Goal: Task Accomplishment & Management: Complete application form

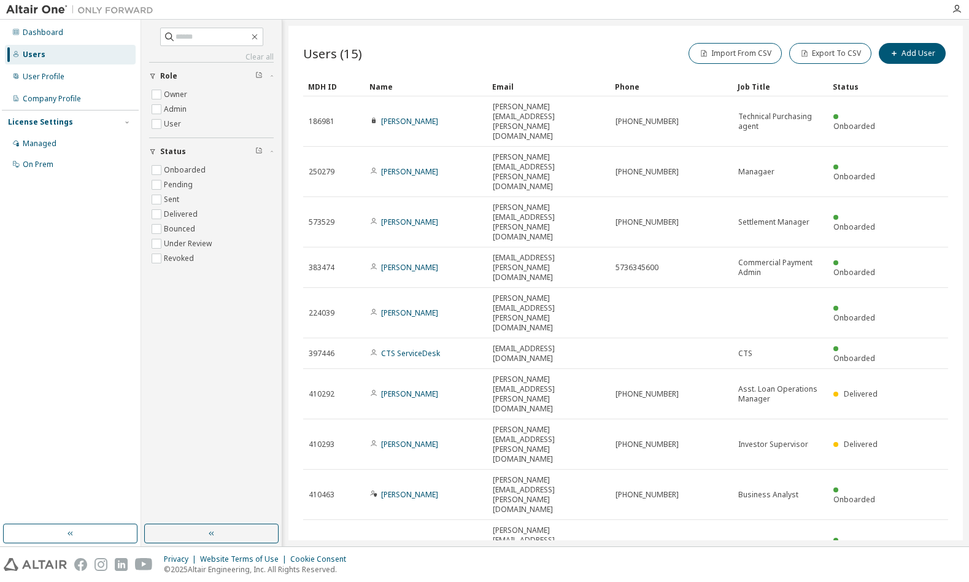
click at [782, 581] on icon "button" at bounding box center [784, 586] width 7 height 7
click at [790, 412] on div "50" at bounding box center [818, 411] width 98 height 15
click at [572, 519] on div "Users (15) Import From CSV Export To CSV Add User Clear Load Save Save As Field…" at bounding box center [625, 283] width 674 height 514
click at [206, 366] on div "Clear all Status Onboarded Pending Sent Delivered Bounced Under Review Revoked …" at bounding box center [211, 271] width 137 height 501
click at [41, 77] on div "User Profile" at bounding box center [44, 77] width 42 height 10
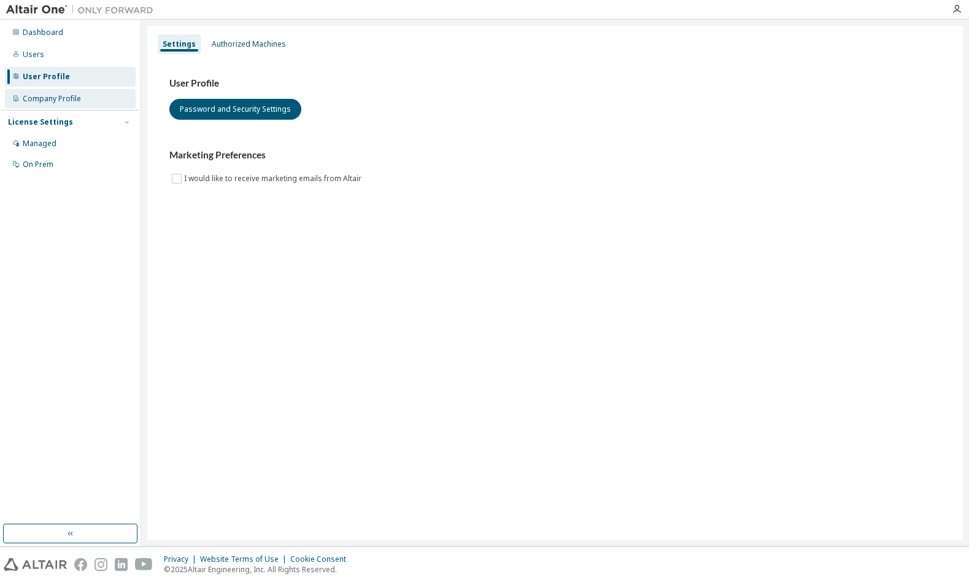
click at [48, 94] on div "Company Profile" at bounding box center [52, 99] width 58 height 10
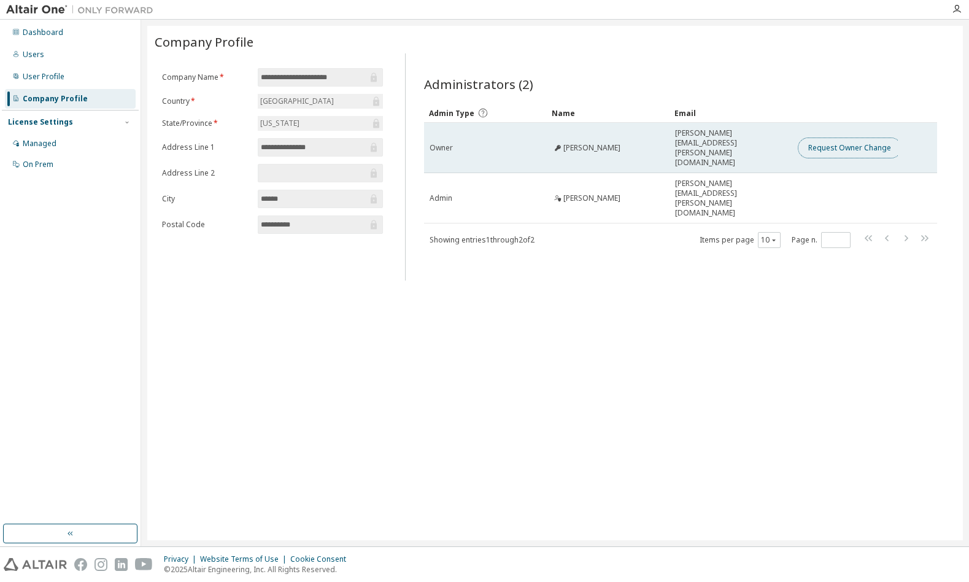
click at [856, 137] on button "Request Owner Change" at bounding box center [850, 147] width 104 height 21
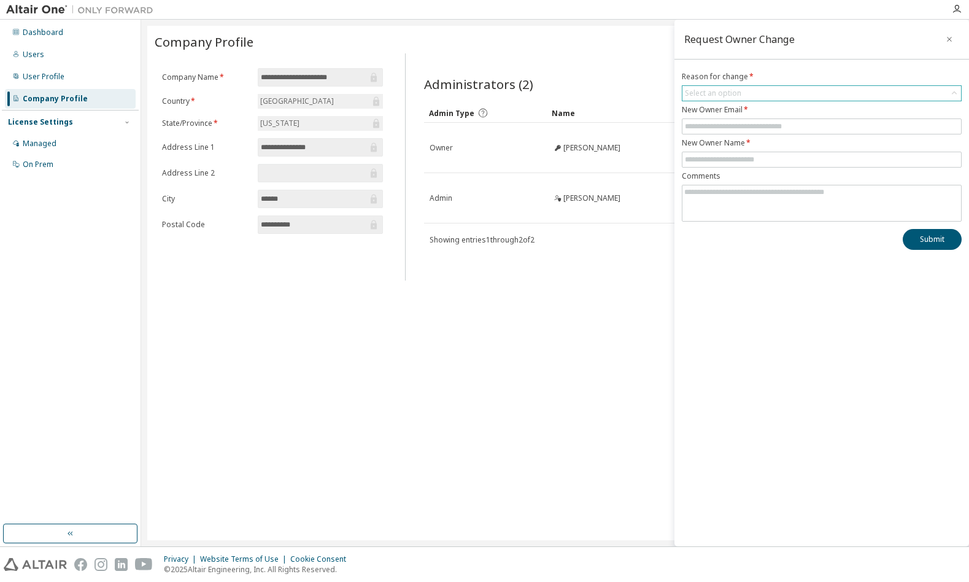
click at [765, 92] on div "Select an option" at bounding box center [821, 93] width 279 height 15
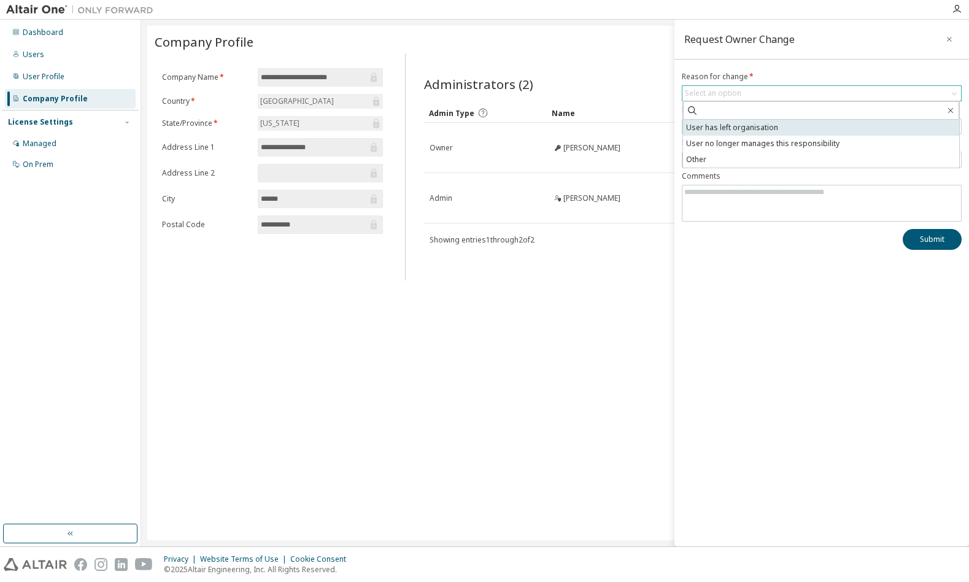
click at [826, 126] on li "User has left organisation" at bounding box center [821, 128] width 276 height 16
click at [824, 128] on input "text" at bounding box center [822, 126] width 274 height 10
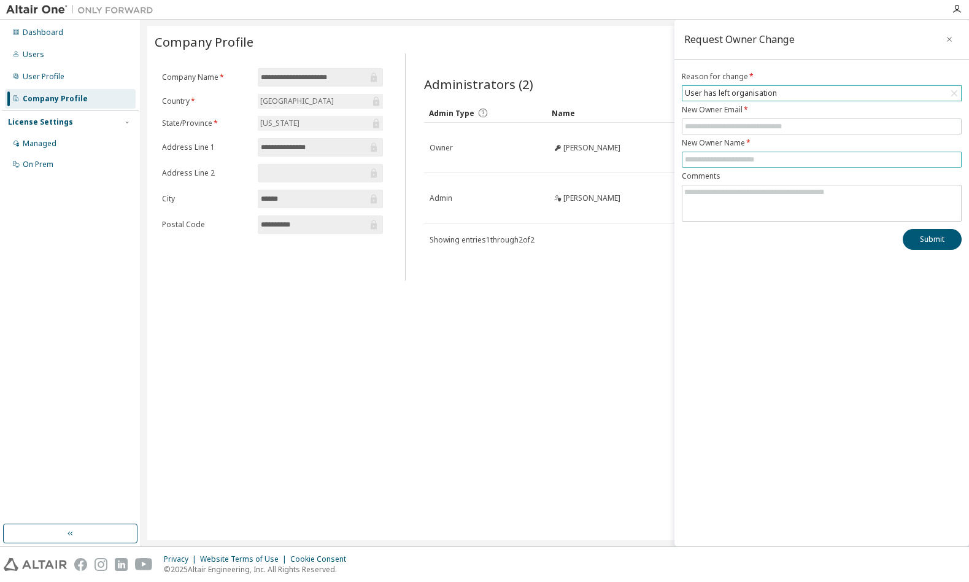
click at [805, 157] on input "text" at bounding box center [822, 160] width 274 height 10
click at [804, 195] on textarea at bounding box center [821, 201] width 279 height 32
click at [948, 36] on icon "button" at bounding box center [949, 39] width 9 height 10
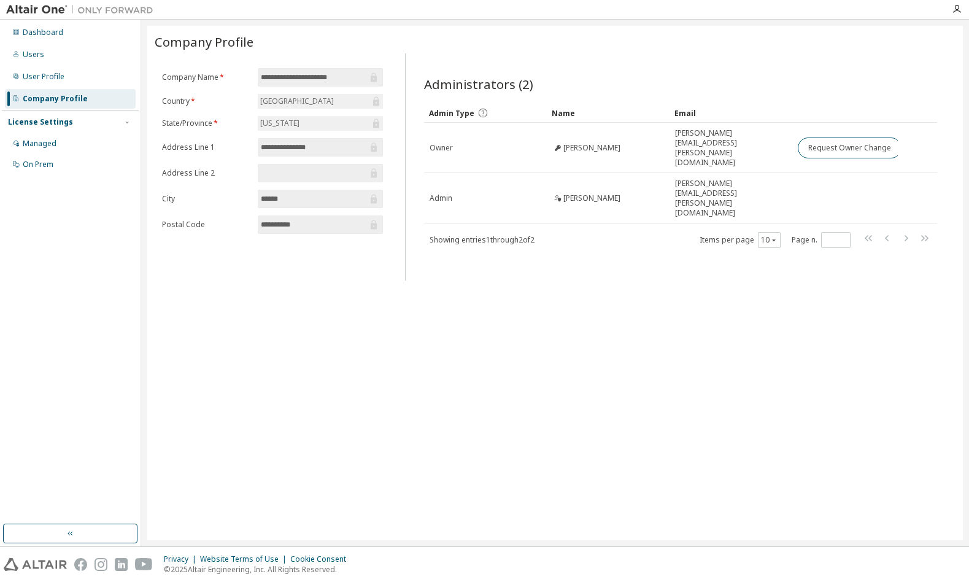
click at [643, 270] on div "**********" at bounding box center [554, 283] width 815 height 514
click at [377, 274] on div "**********" at bounding box center [554, 283] width 815 height 514
click at [533, 344] on div "**********" at bounding box center [554, 283] width 815 height 514
click at [40, 140] on div "Managed" at bounding box center [40, 144] width 34 height 10
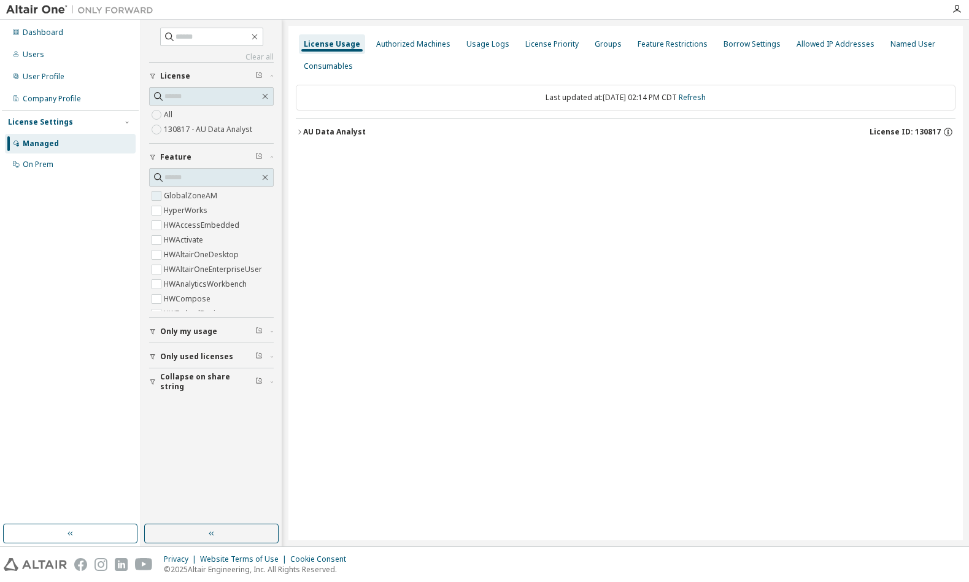
click at [192, 198] on label "GlobalZoneAM" at bounding box center [192, 195] width 56 height 15
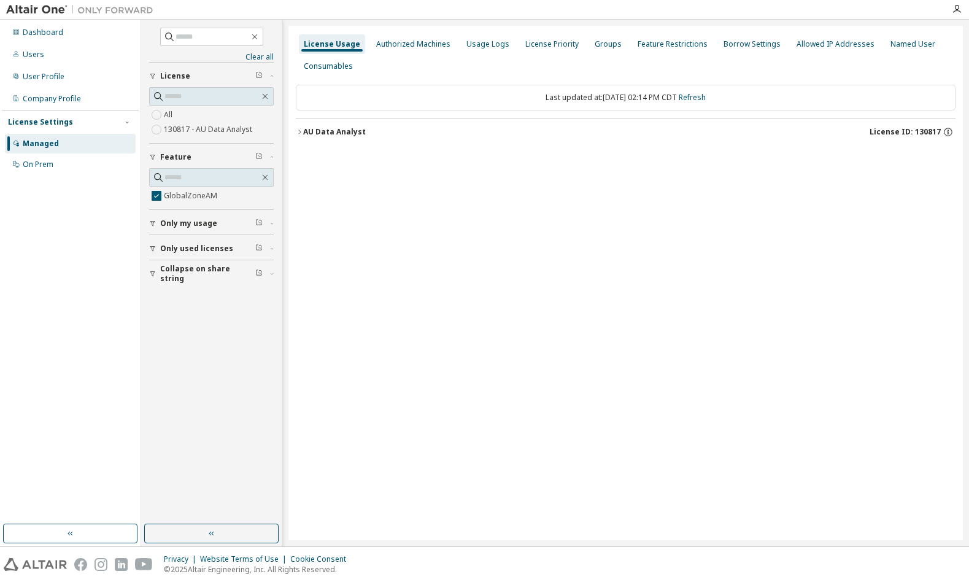
click at [351, 137] on button "AU Data Analyst License ID: 130817" at bounding box center [626, 131] width 660 height 27
click at [340, 152] on div "GlobalZoneAM" at bounding box center [369, 157] width 110 height 11
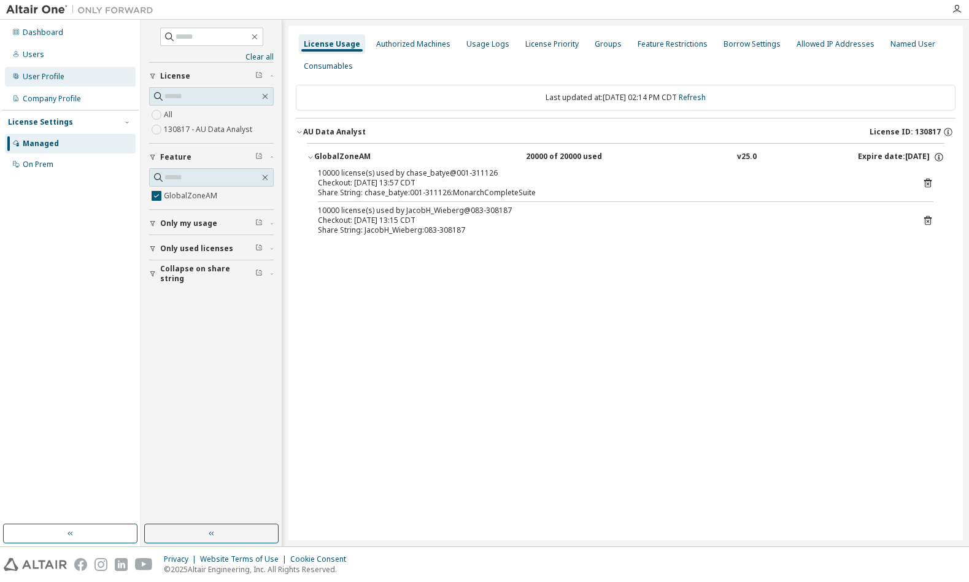
click at [74, 83] on div "User Profile" at bounding box center [70, 77] width 131 height 20
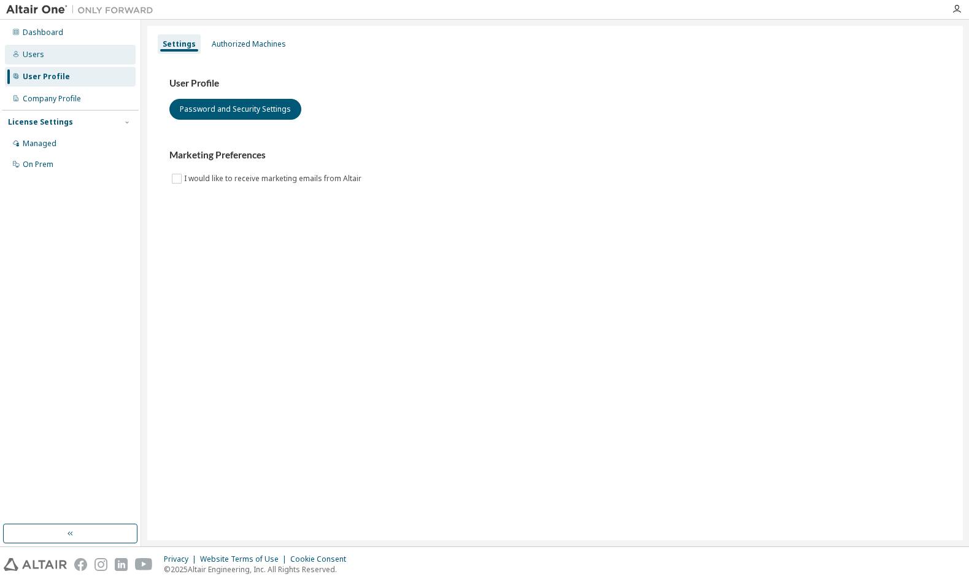
click at [50, 63] on div "Users" at bounding box center [70, 55] width 131 height 20
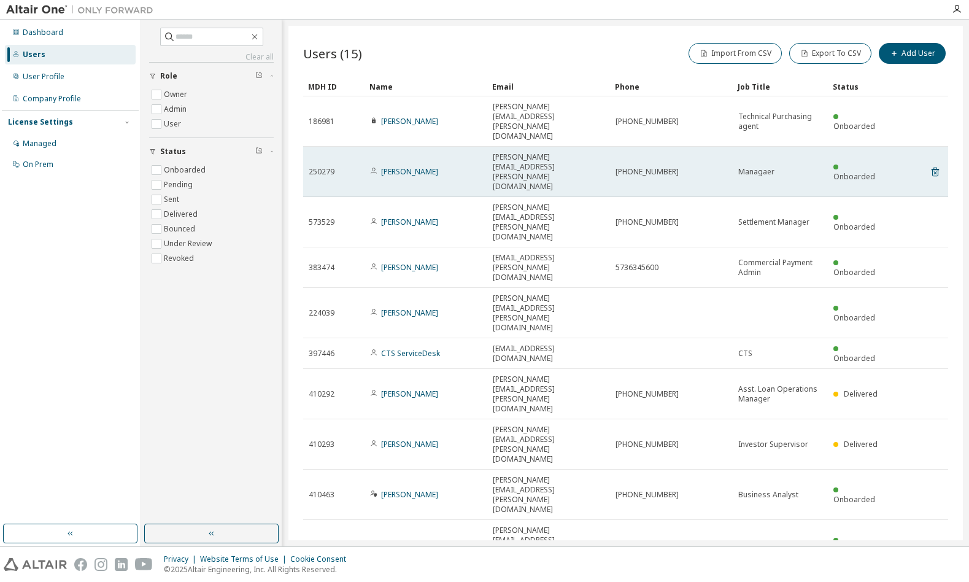
click at [761, 167] on span "Managaer" at bounding box center [756, 172] width 36 height 10
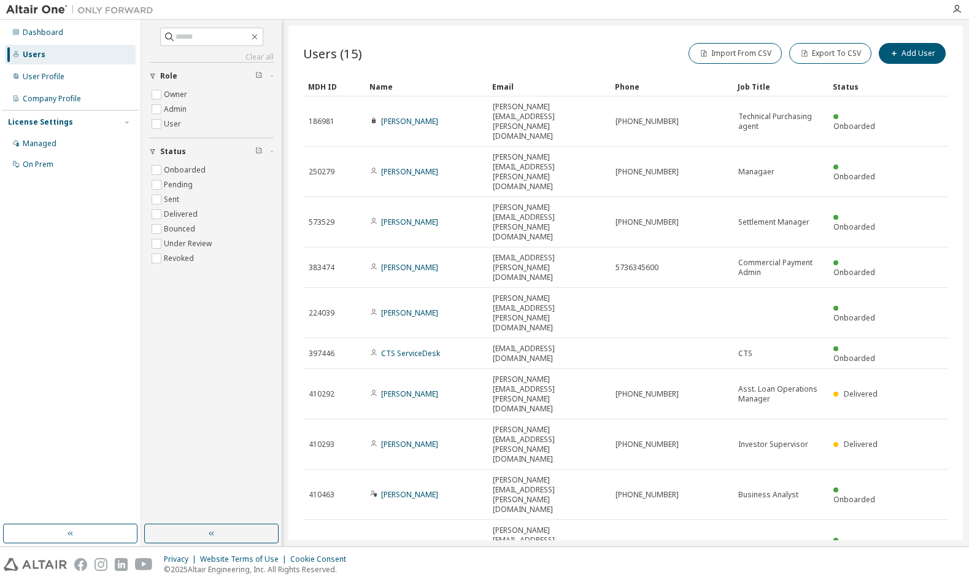
click at [779, 581] on button "10" at bounding box center [780, 587] width 17 height 10
click at [788, 425] on div "100" at bounding box center [818, 426] width 98 height 15
click at [618, 504] on div "Users (15) Import From CSV Export To CSV Add User Clear Load Save Save As Field…" at bounding box center [625, 283] width 674 height 514
click at [33, 23] on div "Dashboard" at bounding box center [70, 33] width 131 height 20
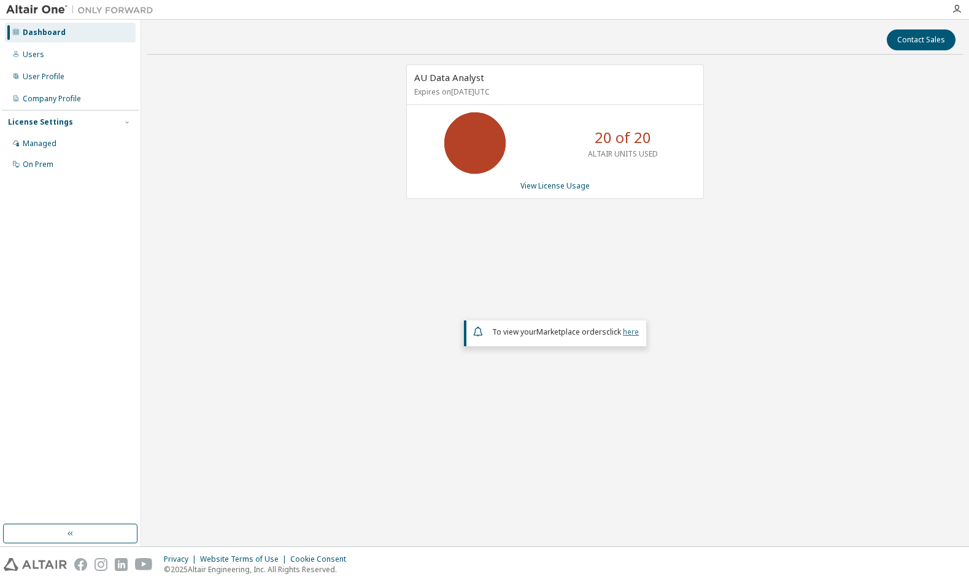
click at [625, 336] on link "here" at bounding box center [631, 331] width 16 height 10
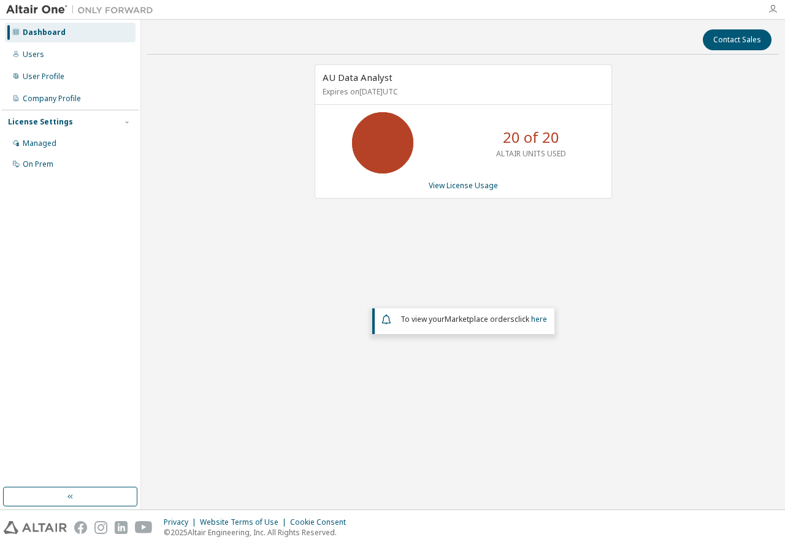
click at [774, 7] on icon "button" at bounding box center [773, 9] width 10 height 10
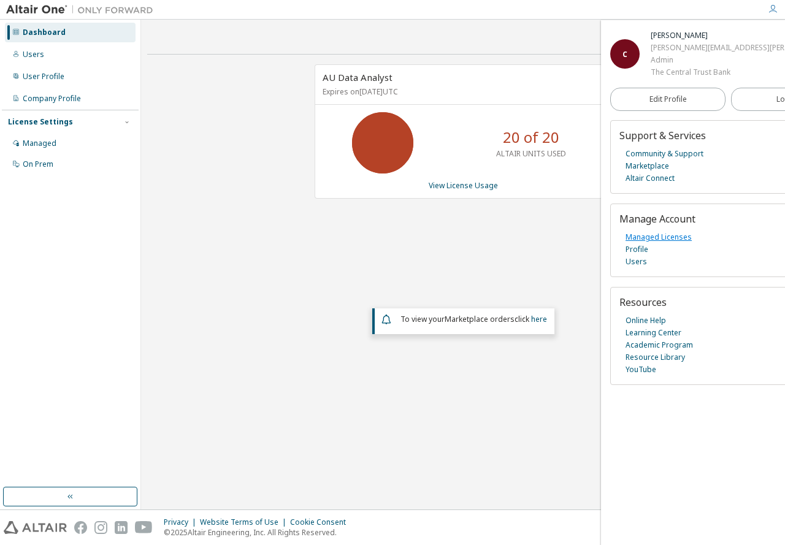
click at [666, 236] on link "Managed Licenses" at bounding box center [659, 237] width 66 height 12
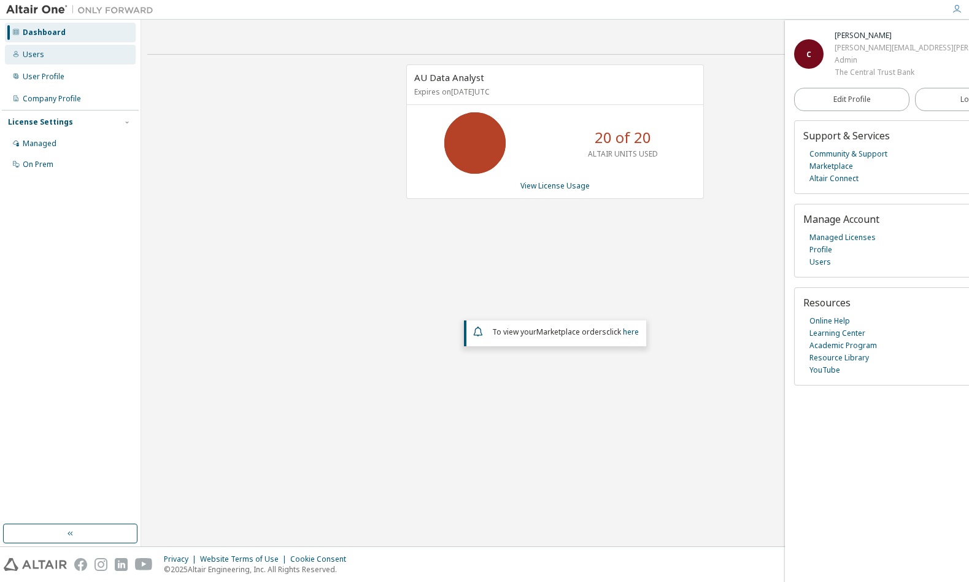
click at [34, 55] on div "Users" at bounding box center [33, 55] width 21 height 10
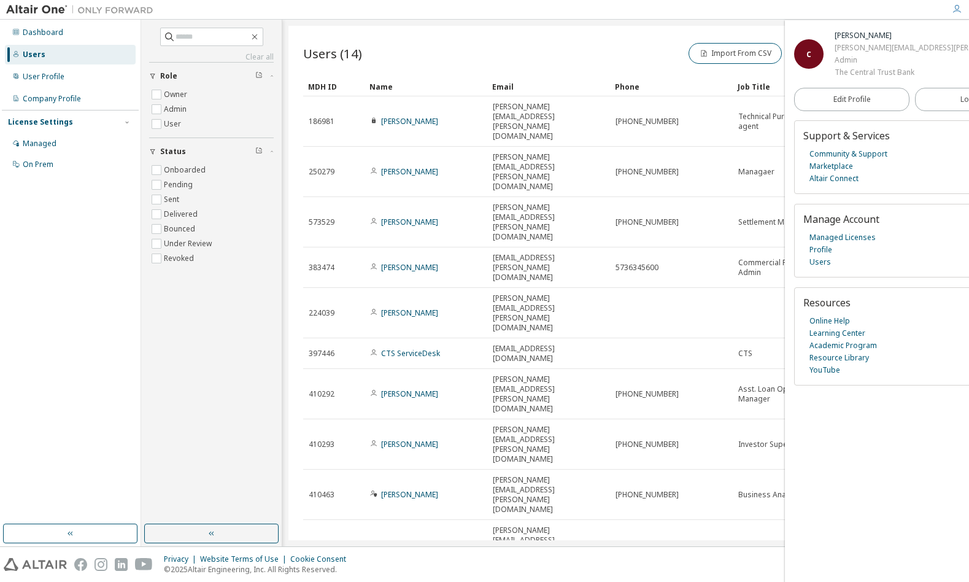
click at [532, 44] on div "Users (14) Import From CSV Export To CSV Add User" at bounding box center [625, 53] width 645 height 26
click at [955, 8] on icon "button" at bounding box center [957, 9] width 10 height 10
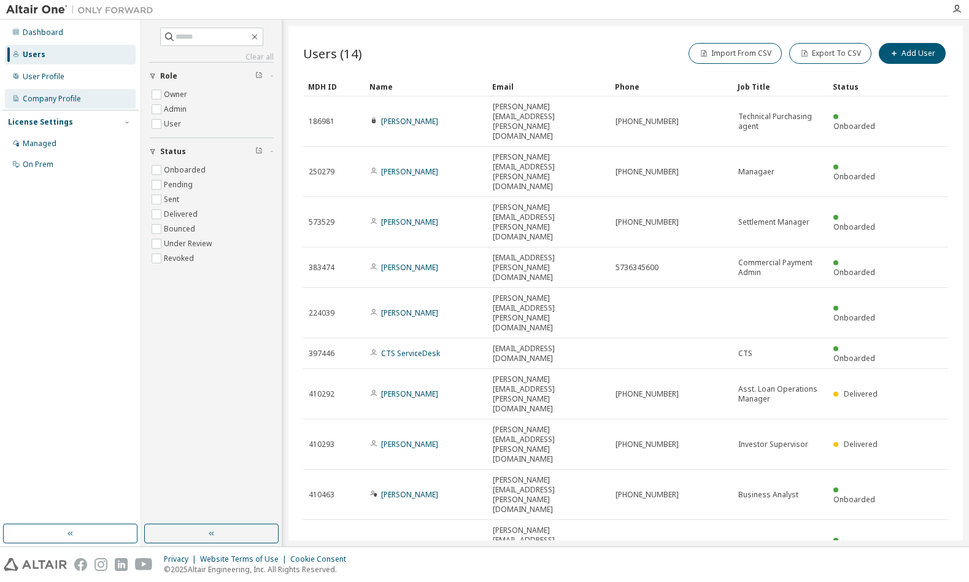
click at [58, 101] on div "Company Profile" at bounding box center [52, 99] width 58 height 10
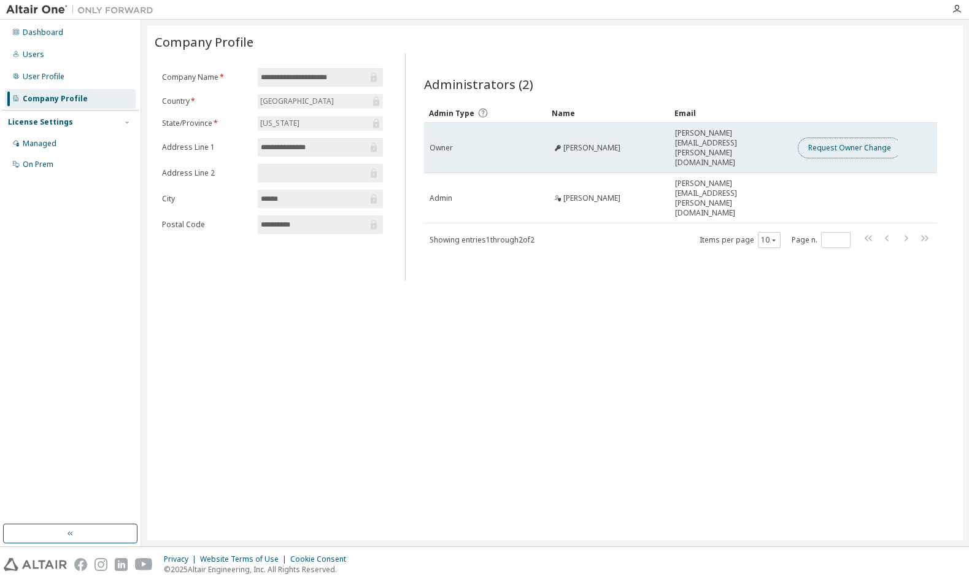
click at [825, 137] on button "Request Owner Change" at bounding box center [850, 147] width 104 height 21
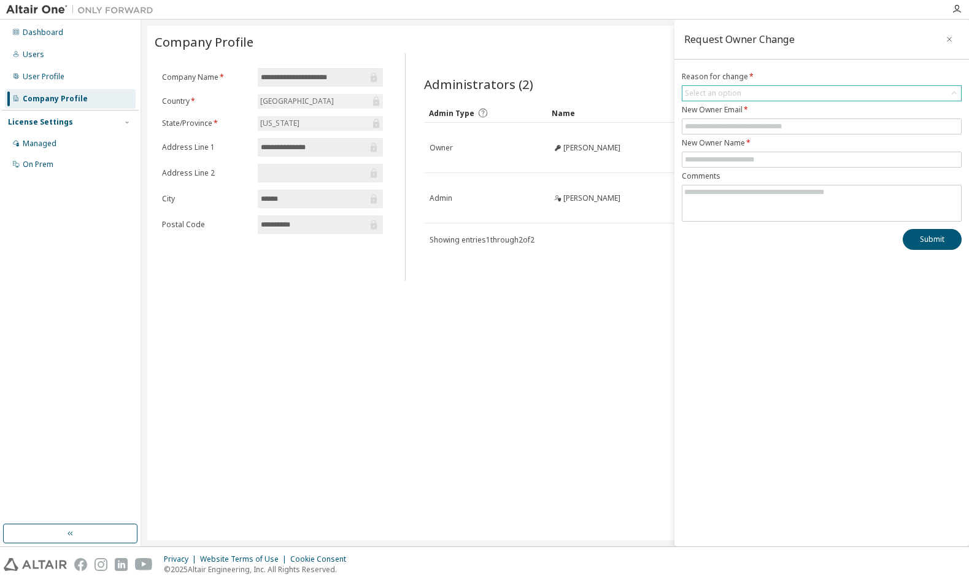
click at [728, 90] on div "Select an option" at bounding box center [713, 93] width 56 height 10
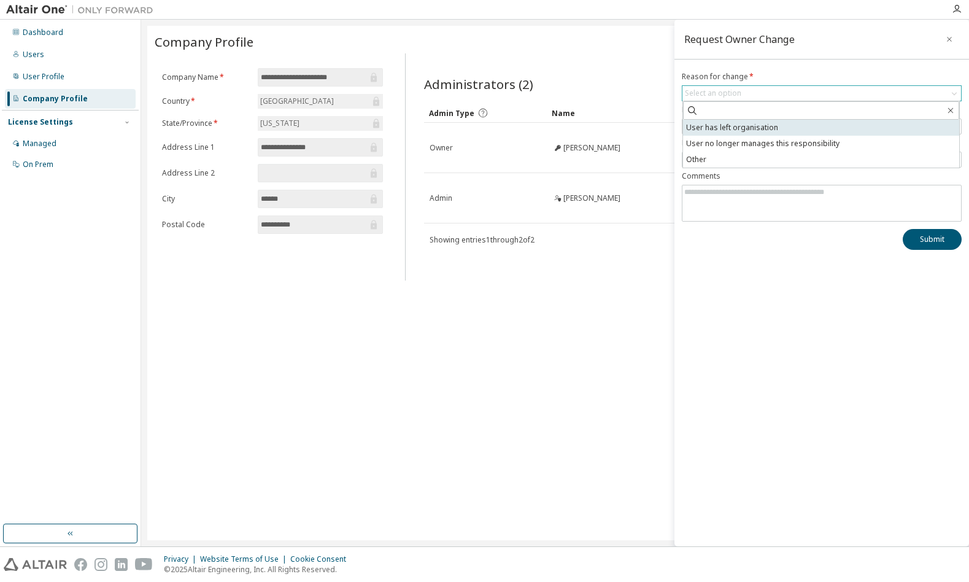
click at [730, 126] on li "User has left organisation" at bounding box center [821, 128] width 276 height 16
click at [728, 129] on input "text" at bounding box center [822, 126] width 274 height 10
type input "**********"
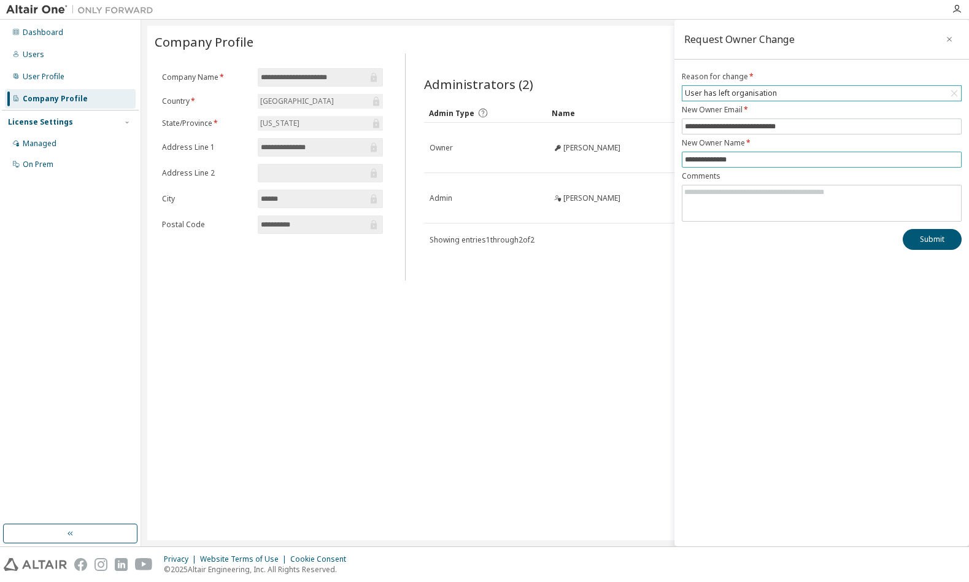
type input "**********"
click at [761, 202] on textarea at bounding box center [821, 201] width 279 height 32
type textarea "**********"
click at [939, 237] on button "Submit" at bounding box center [931, 239] width 59 height 21
click at [572, 327] on div "**********" at bounding box center [554, 283] width 815 height 514
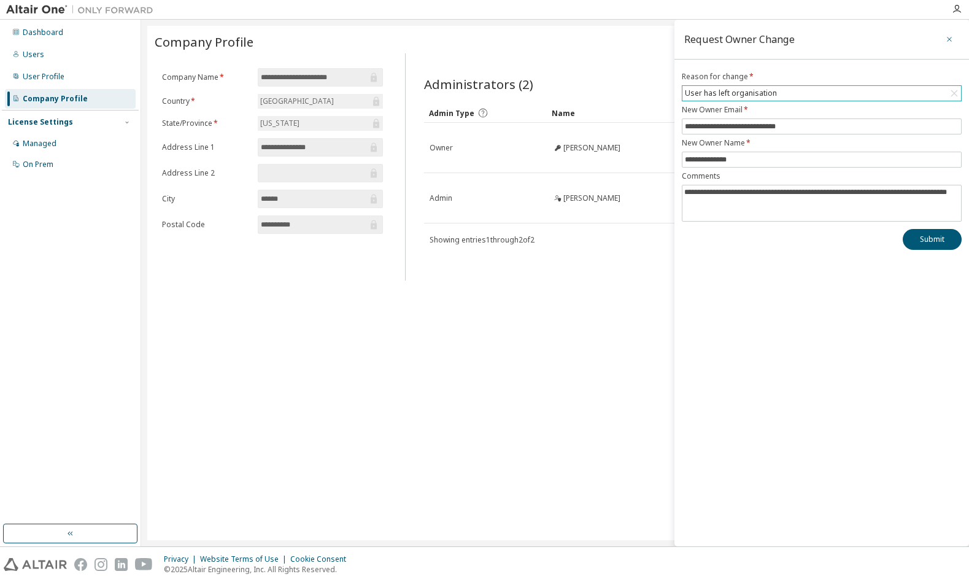
click at [946, 36] on icon "button" at bounding box center [949, 39] width 9 height 10
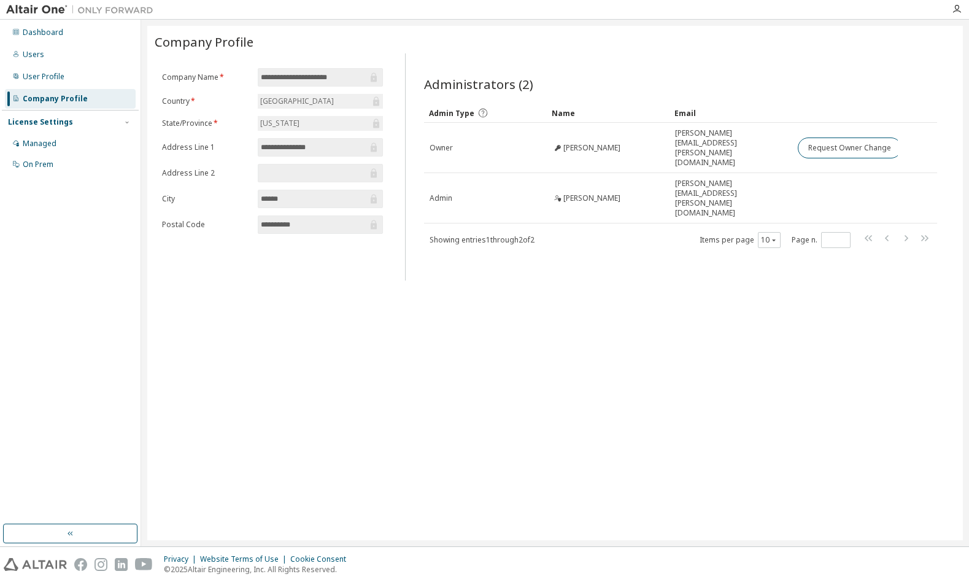
click at [963, 11] on div at bounding box center [956, 9] width 25 height 10
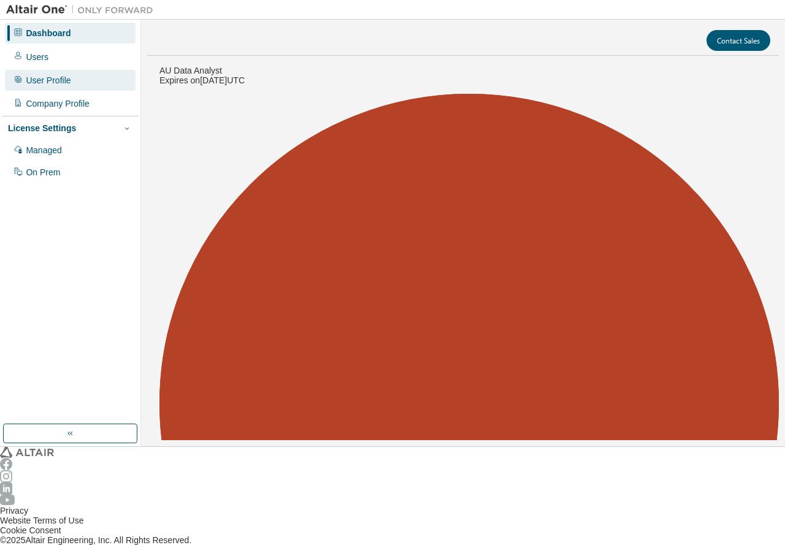
click at [75, 76] on div "User Profile" at bounding box center [70, 80] width 131 height 21
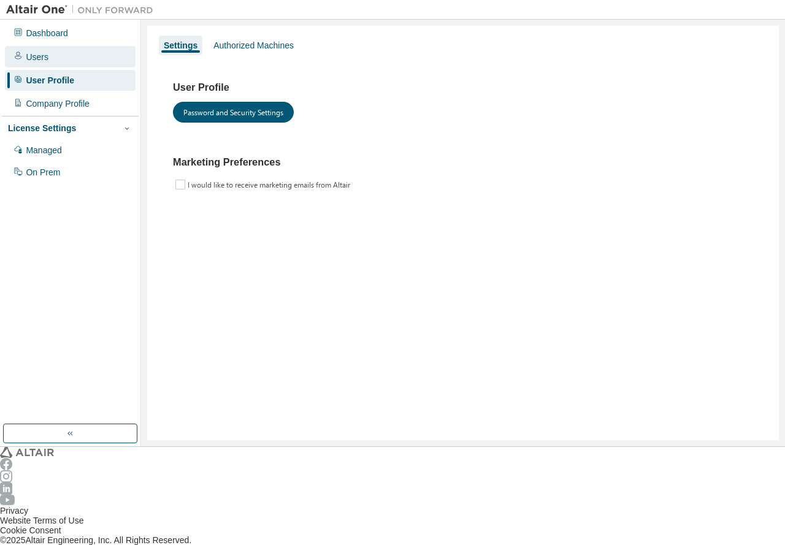
click at [37, 52] on div "Users" at bounding box center [37, 57] width 23 height 10
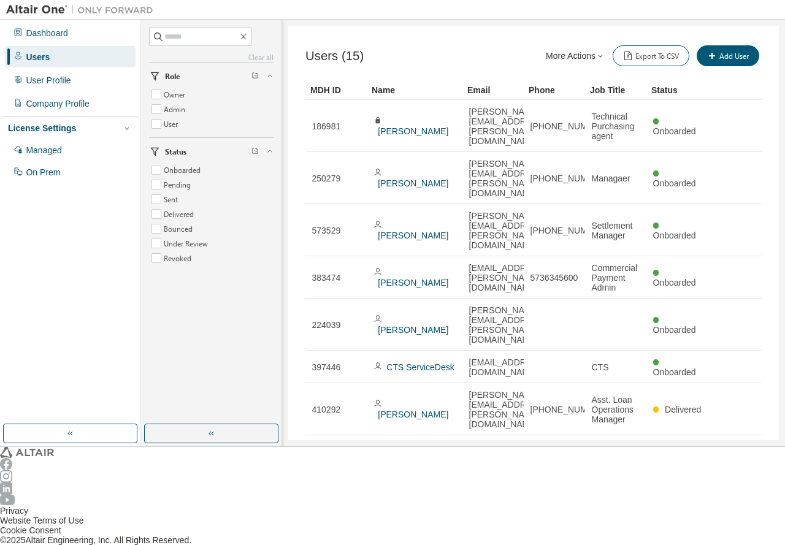
click at [607, 493] on div "100" at bounding box center [634, 495] width 98 height 15
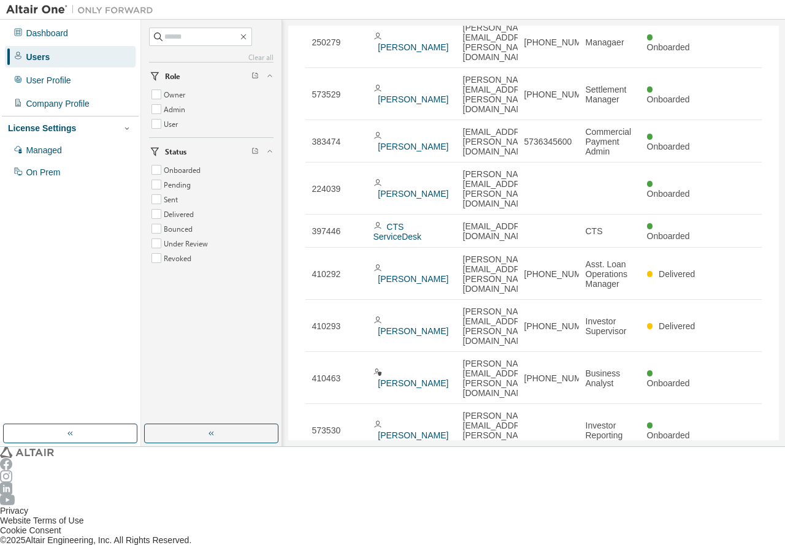
scroll to position [139, 0]
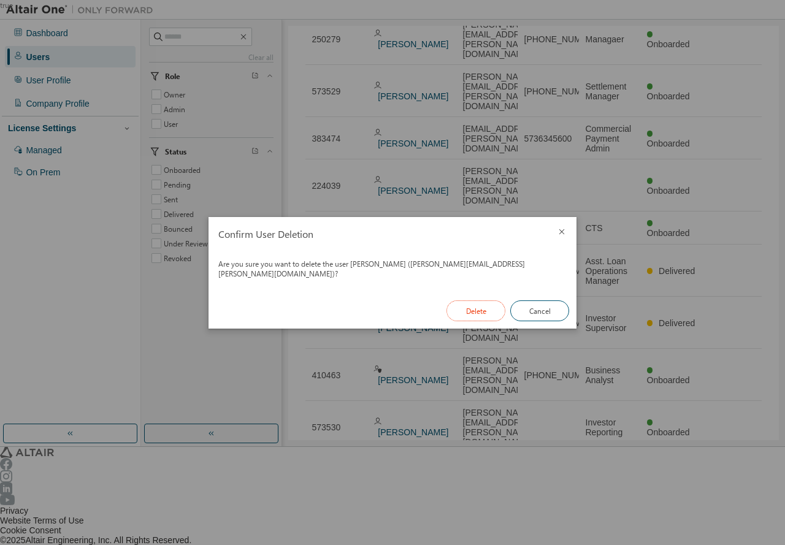
click at [470, 312] on button "Delete" at bounding box center [476, 311] width 59 height 21
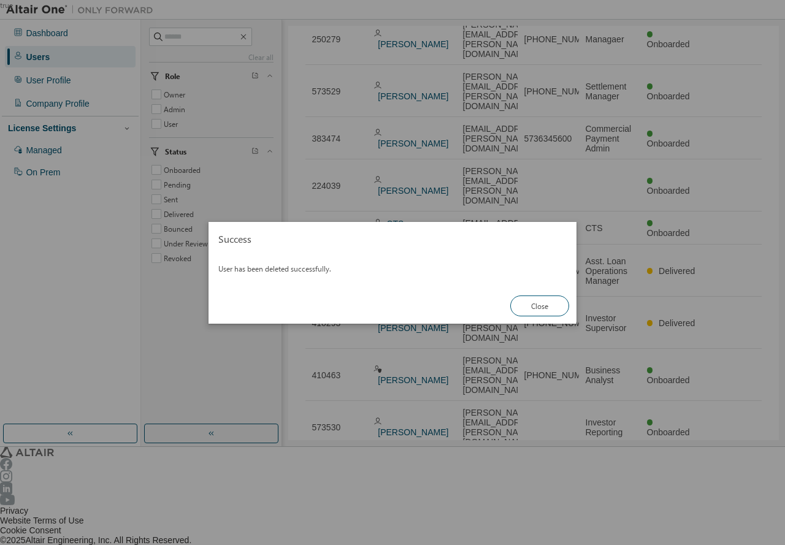
scroll to position [99, 0]
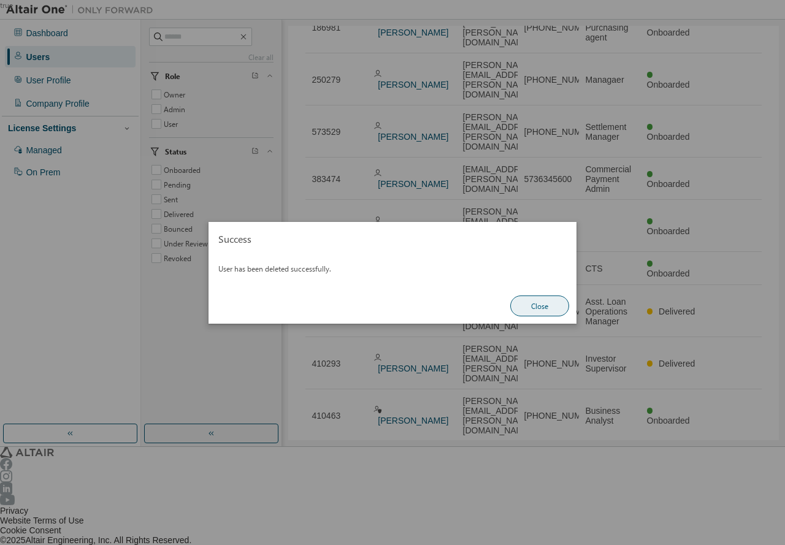
click at [523, 310] on button "Close" at bounding box center [539, 306] width 59 height 21
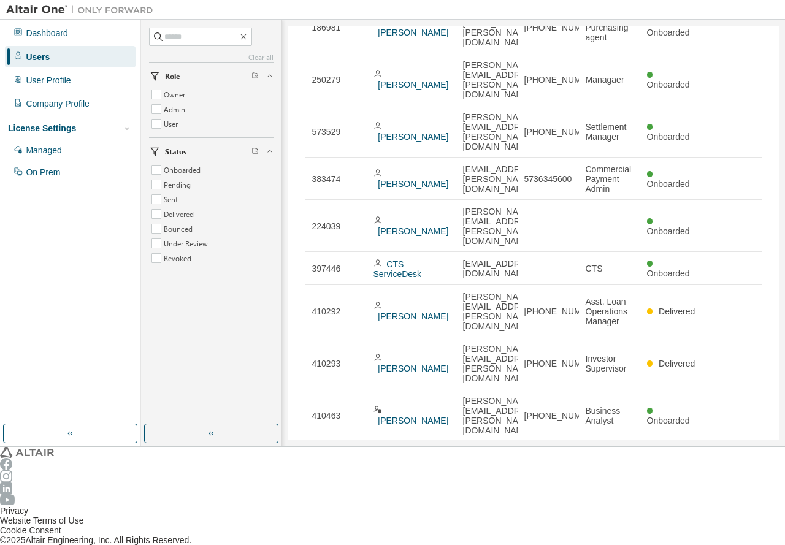
click at [773, 5] on icon "button" at bounding box center [773, 5] width 0 height 0
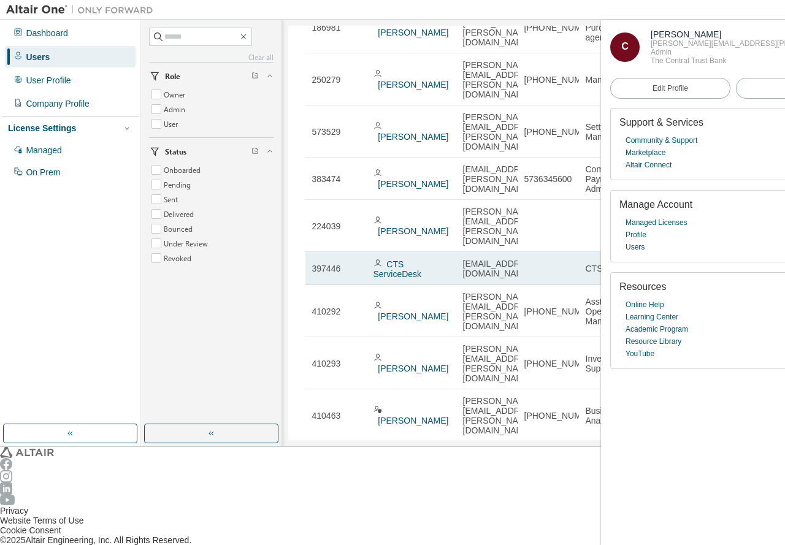
scroll to position [0, 0]
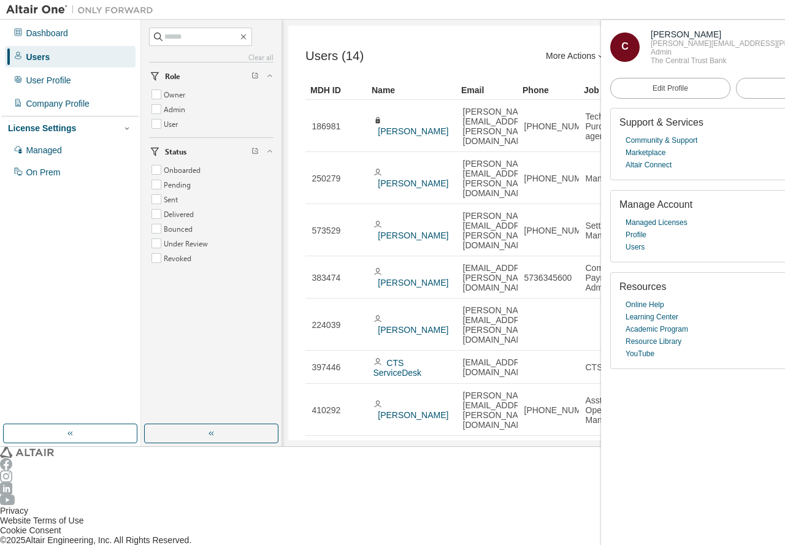
click at [198, 371] on div "Clear all Status Onboarded Pending Sent Delivered Bounced Under Review Revoked …" at bounding box center [211, 221] width 137 height 401
